Goal: Check status: Check status

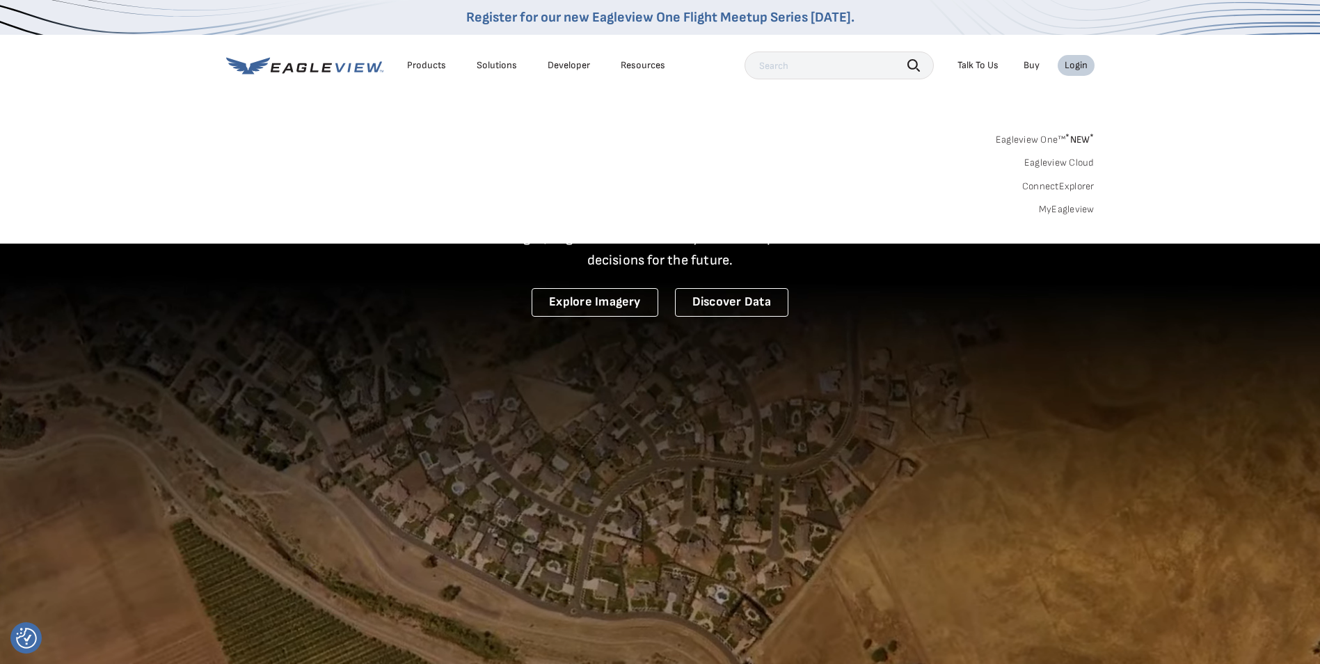
click at [1072, 69] on div "Login" at bounding box center [1076, 65] width 23 height 13
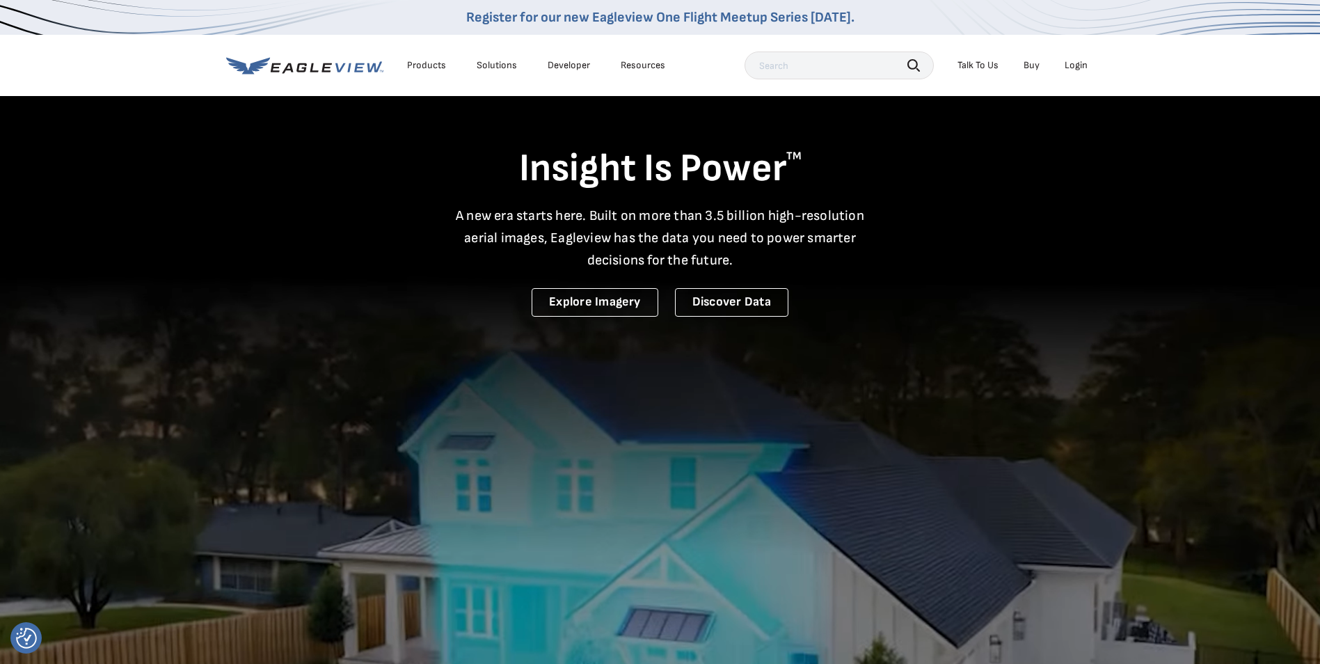
click at [1079, 68] on div "Login" at bounding box center [1076, 65] width 23 height 13
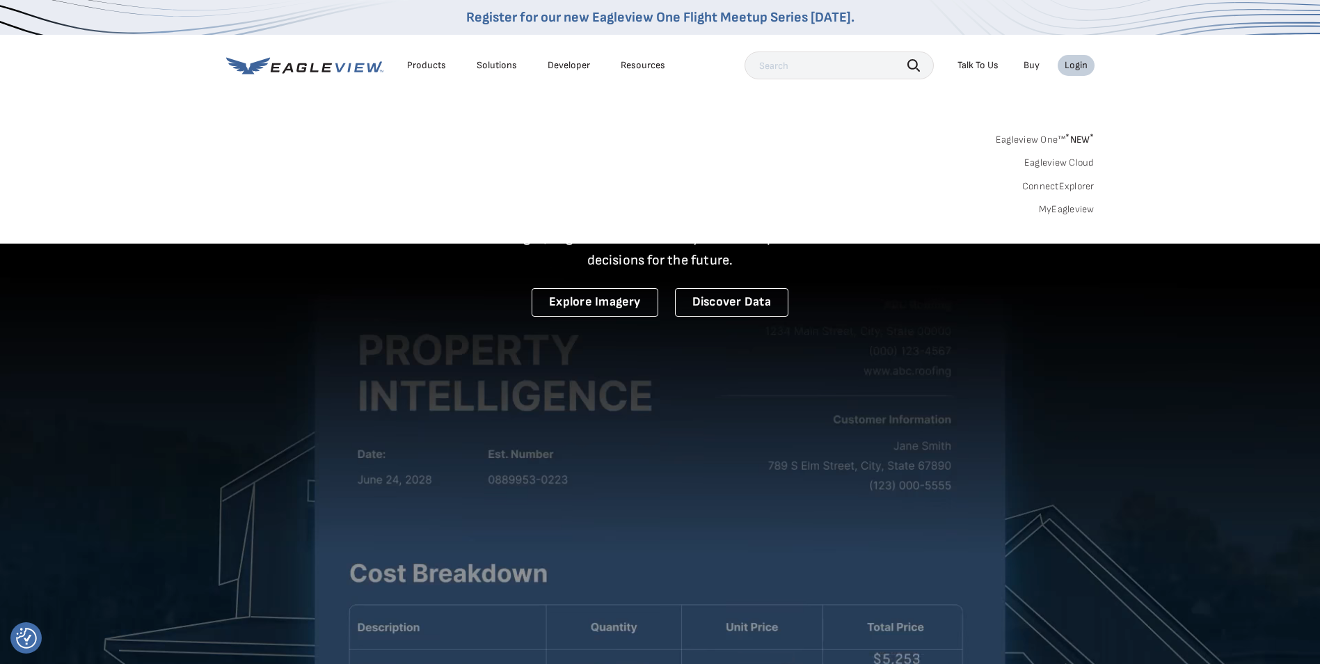
click at [1065, 209] on link "MyEagleview" at bounding box center [1067, 209] width 56 height 13
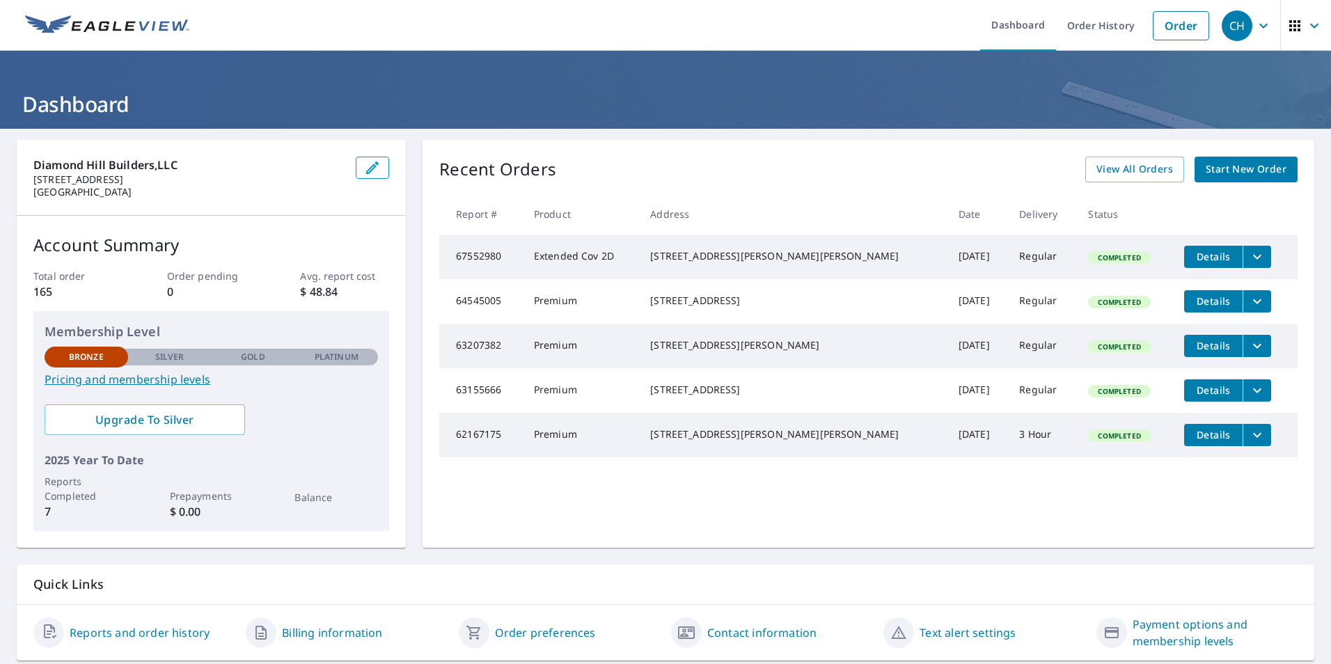
scroll to position [43, 0]
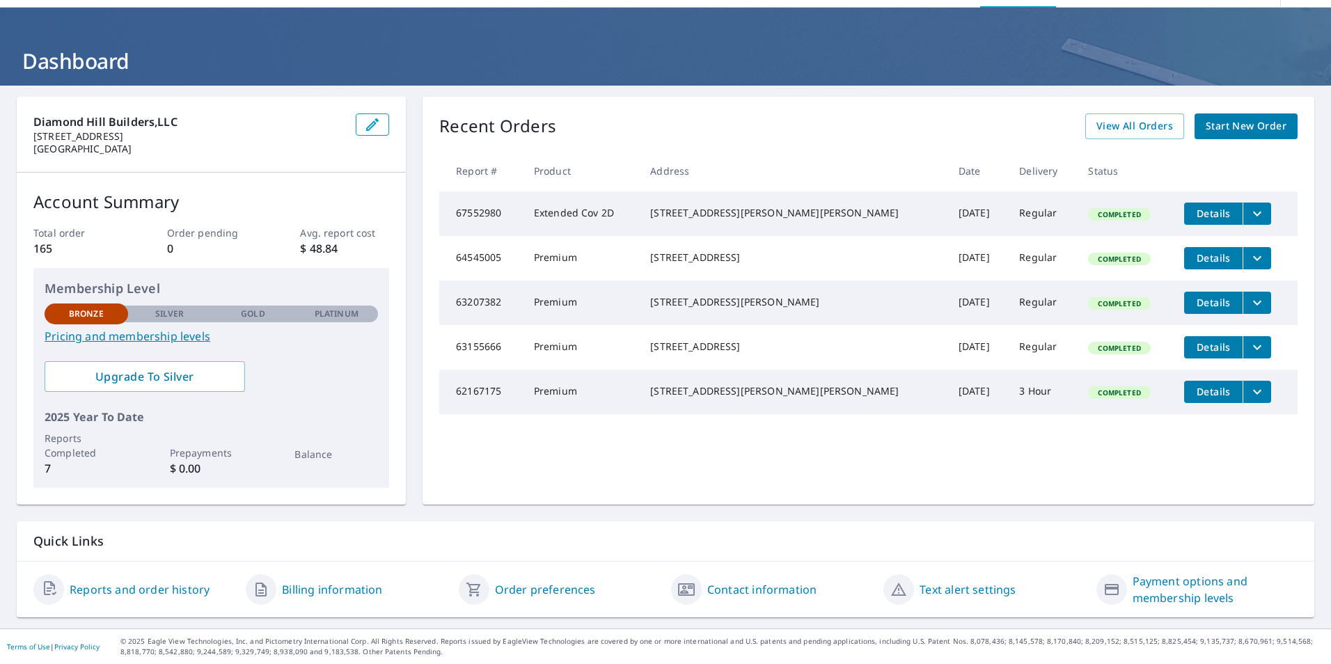
click at [187, 594] on link "Reports and order history" at bounding box center [140, 589] width 140 height 17
